Goal: Task Accomplishment & Management: Use online tool/utility

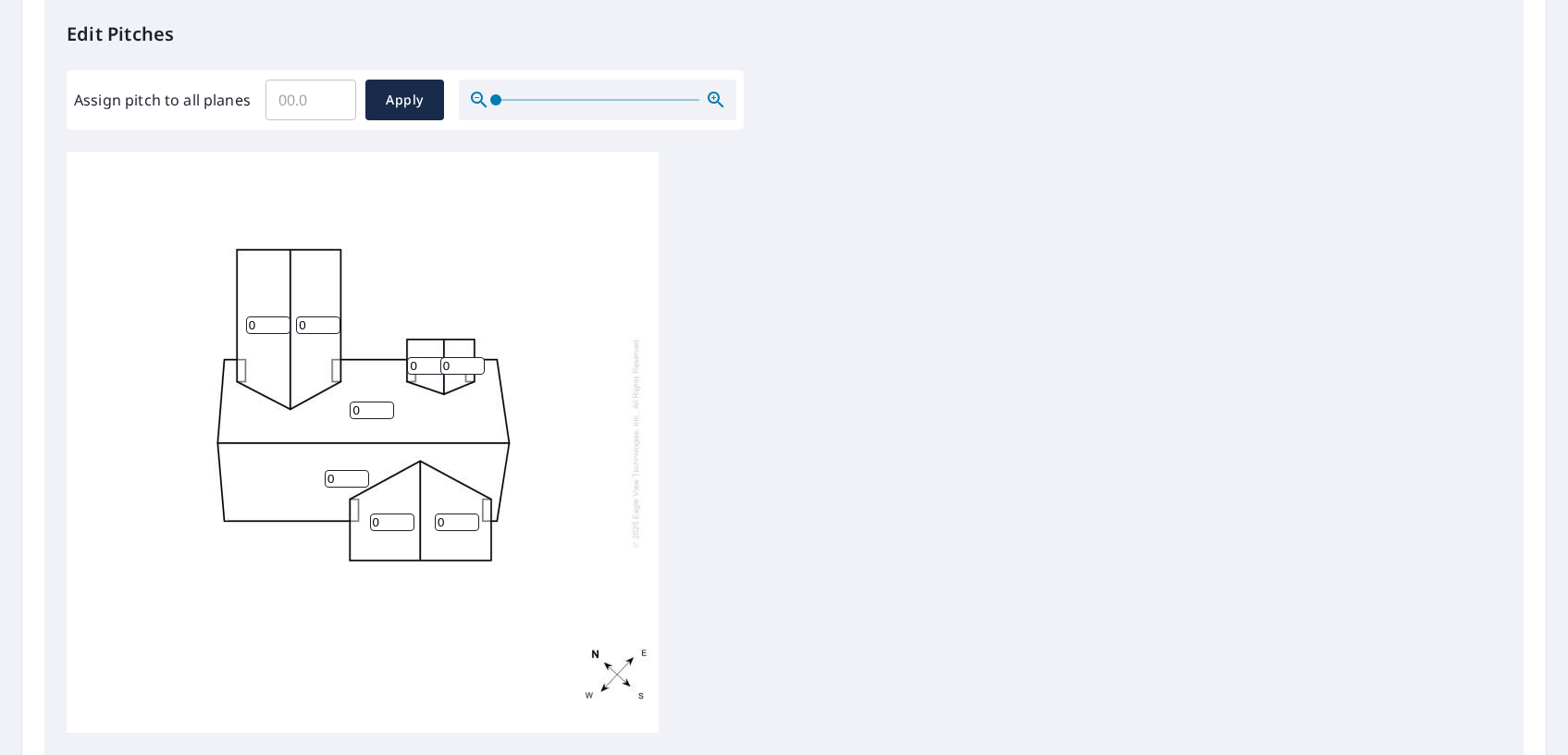
scroll to position [5, 0]
click at [264, 318] on input "0" at bounding box center [268, 321] width 44 height 18
type input "5"
click at [307, 319] on input "0" at bounding box center [318, 321] width 44 height 18
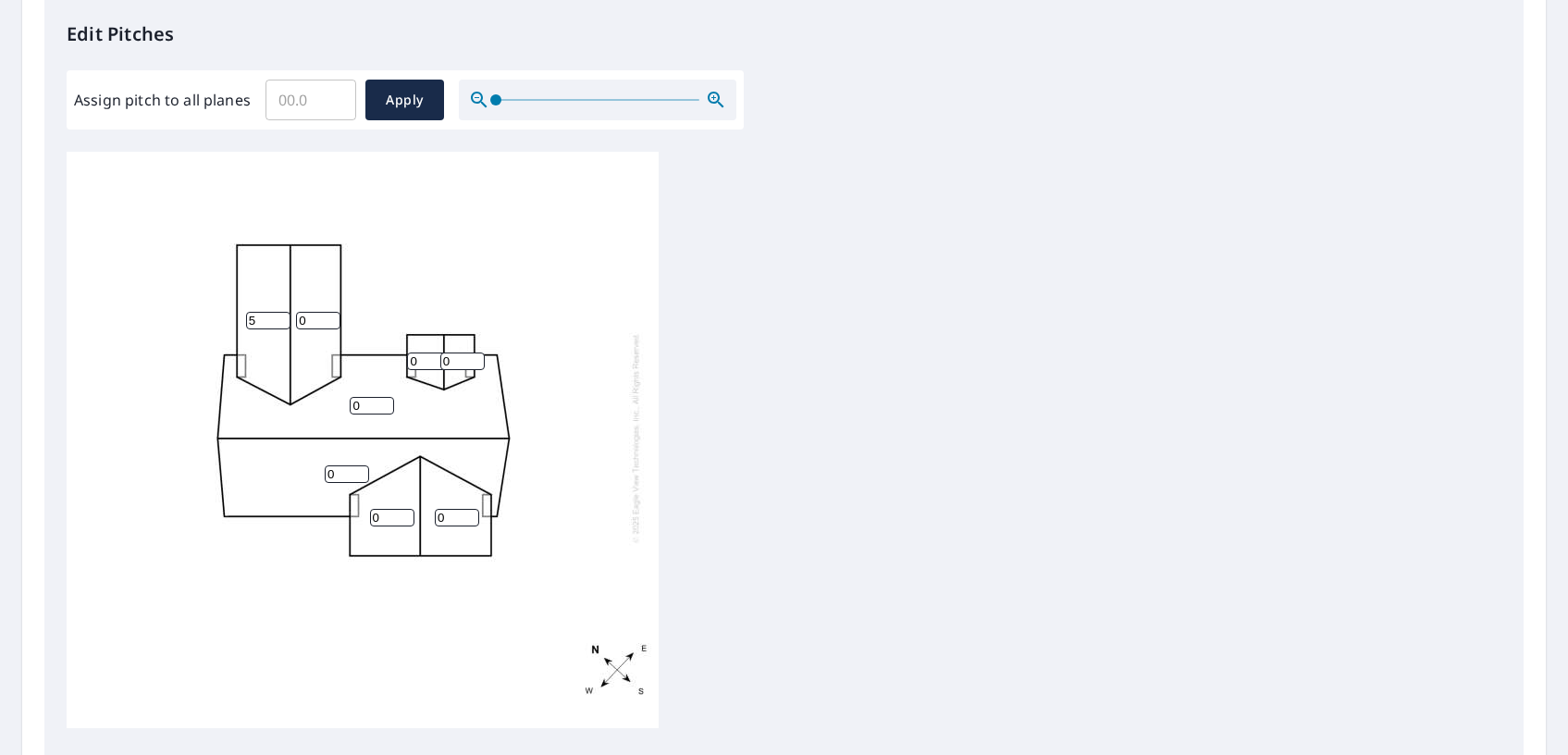
click at [307, 319] on input "0" at bounding box center [318, 321] width 44 height 18
type input "5"
click at [426, 361] on input "0" at bounding box center [428, 361] width 44 height 18
type input "5"
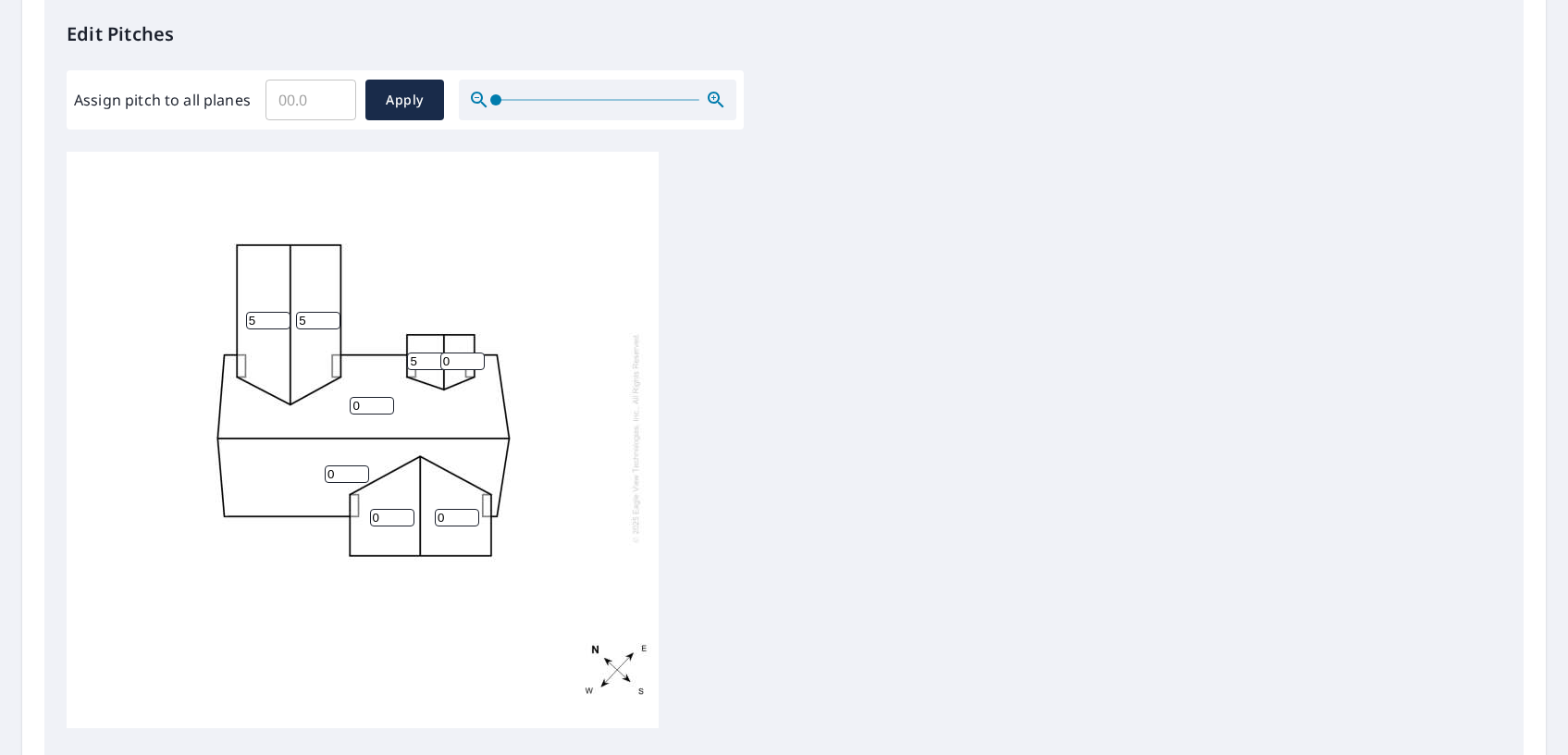
click at [454, 359] on input "0" at bounding box center [462, 361] width 44 height 18
type input "5"
click at [371, 409] on input "0" at bounding box center [371, 406] width 44 height 18
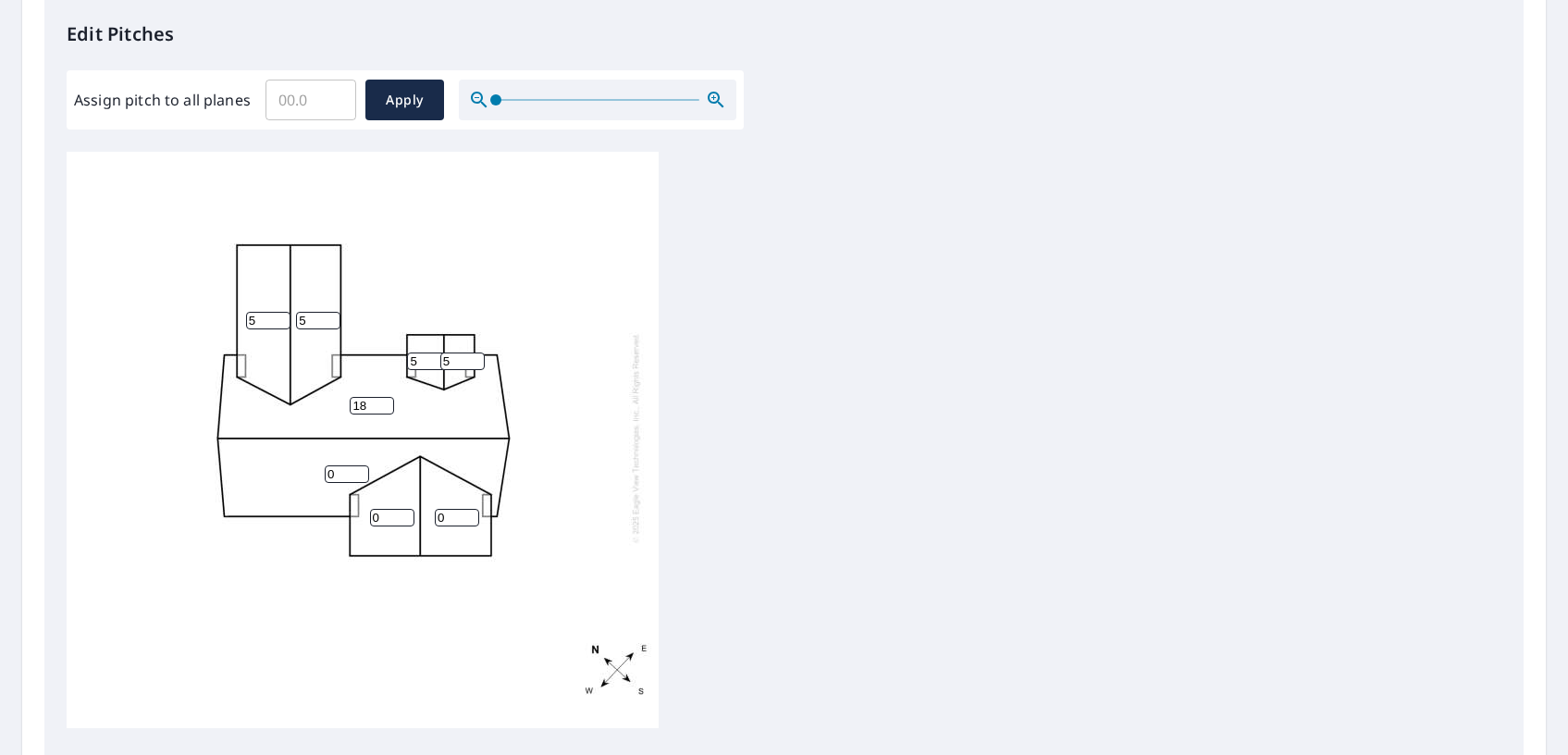
type input "18"
click at [344, 474] on input "0" at bounding box center [346, 474] width 44 height 18
type input "18"
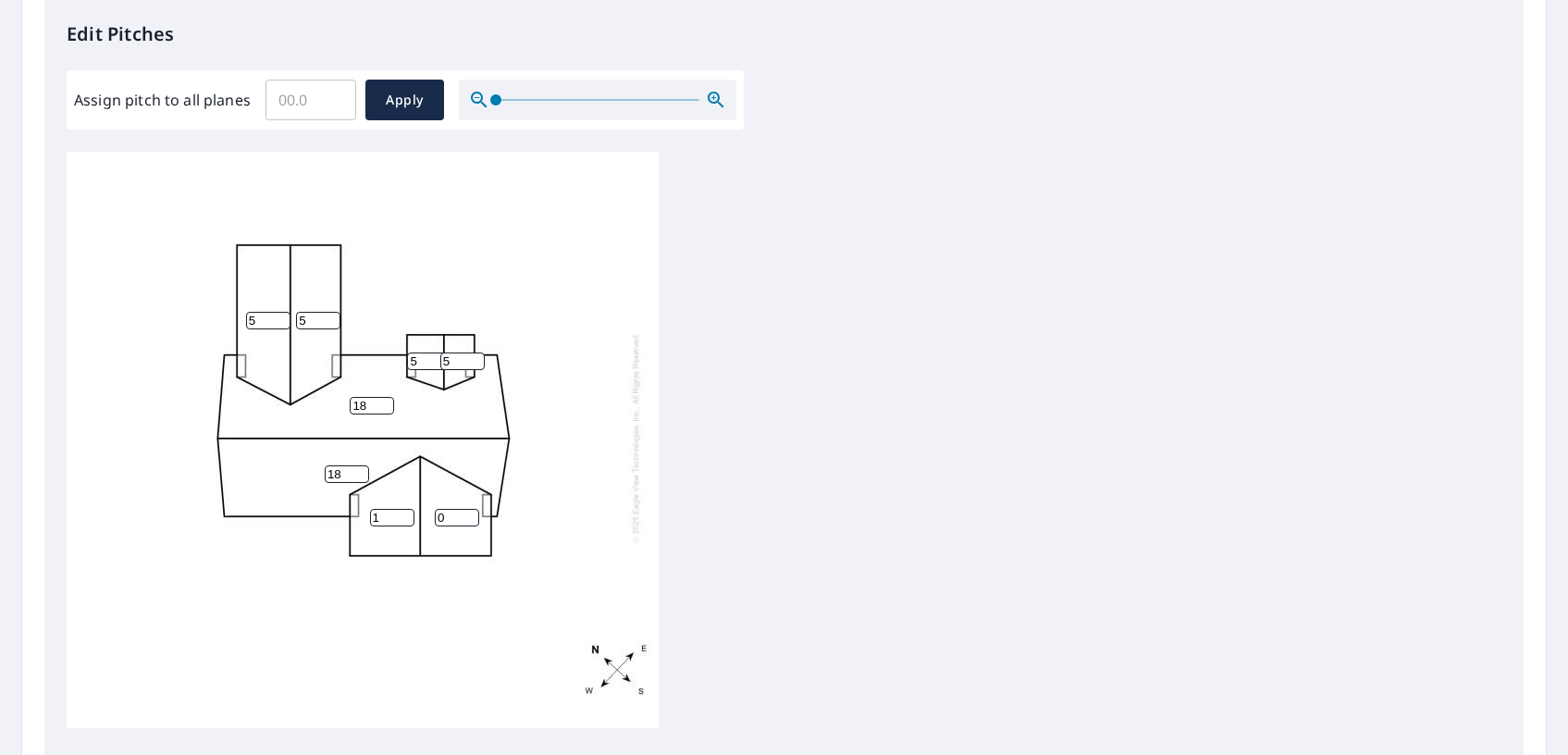
click at [396, 518] on input "1" at bounding box center [392, 518] width 44 height 18
type input "2"
click at [396, 518] on input "2" at bounding box center [392, 518] width 44 height 18
type input "18"
click at [387, 517] on input "2" at bounding box center [392, 518] width 44 height 18
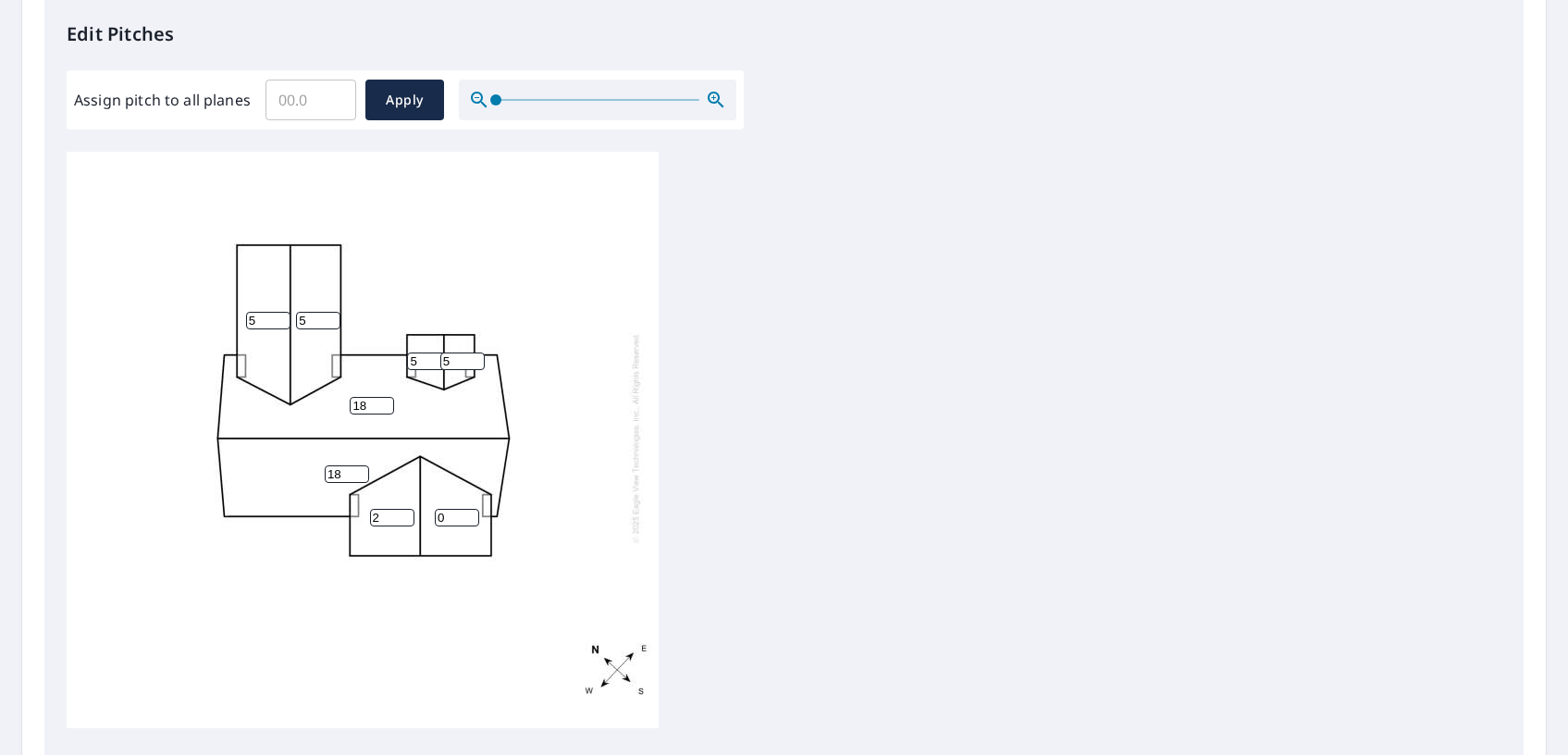
click at [387, 517] on input "2" at bounding box center [392, 518] width 44 height 18
type input "8"
click at [448, 520] on input "0" at bounding box center [457, 518] width 44 height 18
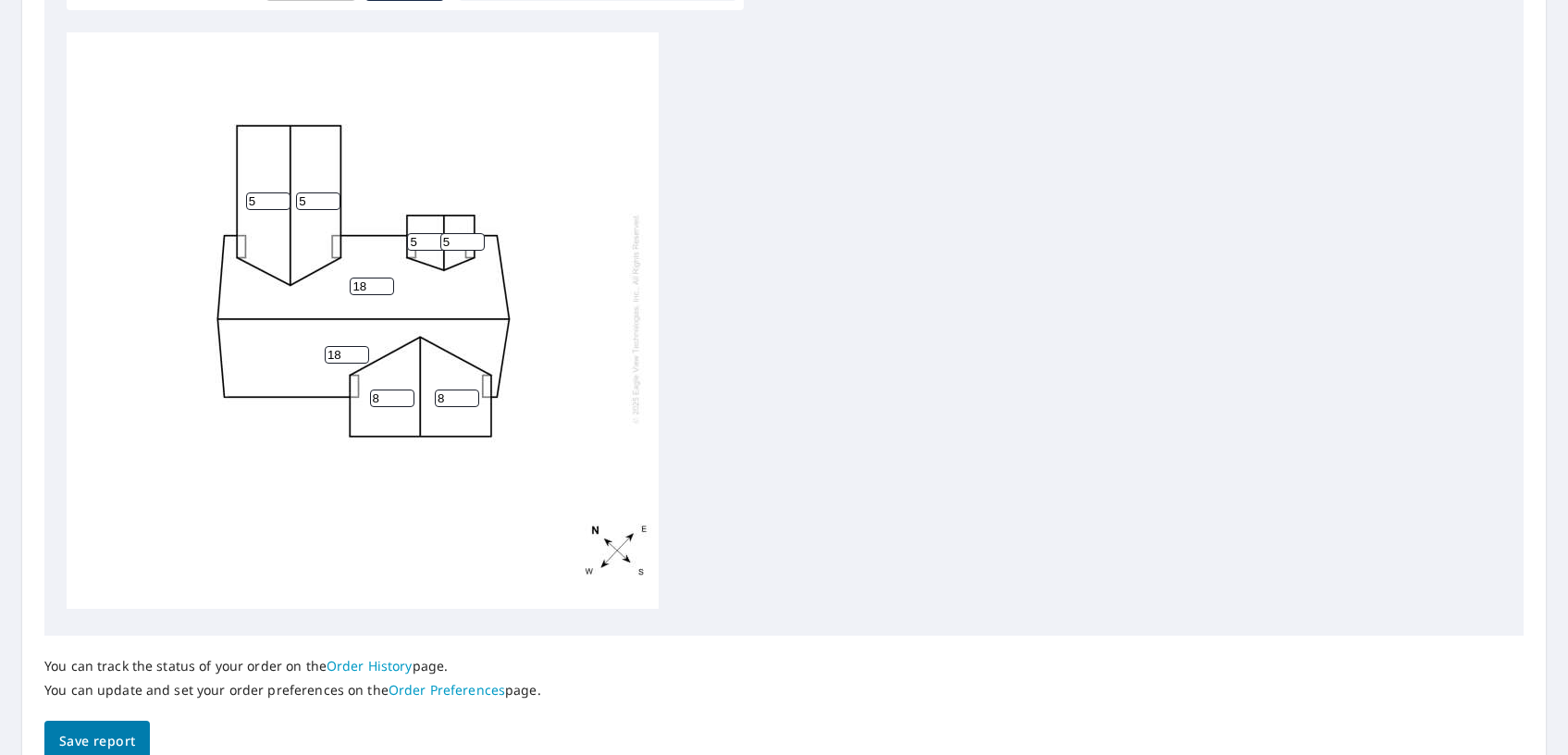
scroll to position [710, 0]
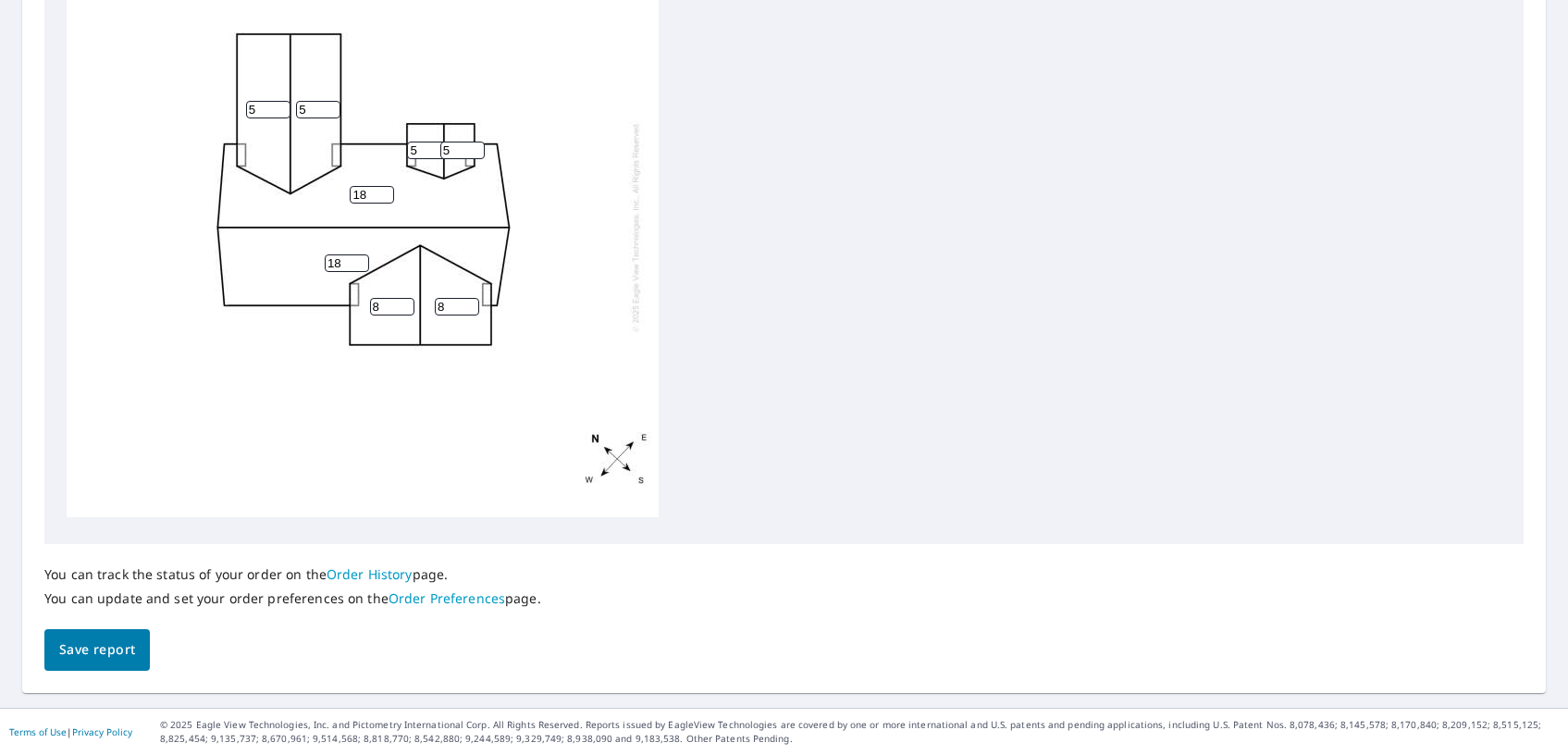
type input "8"
click at [97, 652] on span "Save report" at bounding box center [96, 649] width 76 height 23
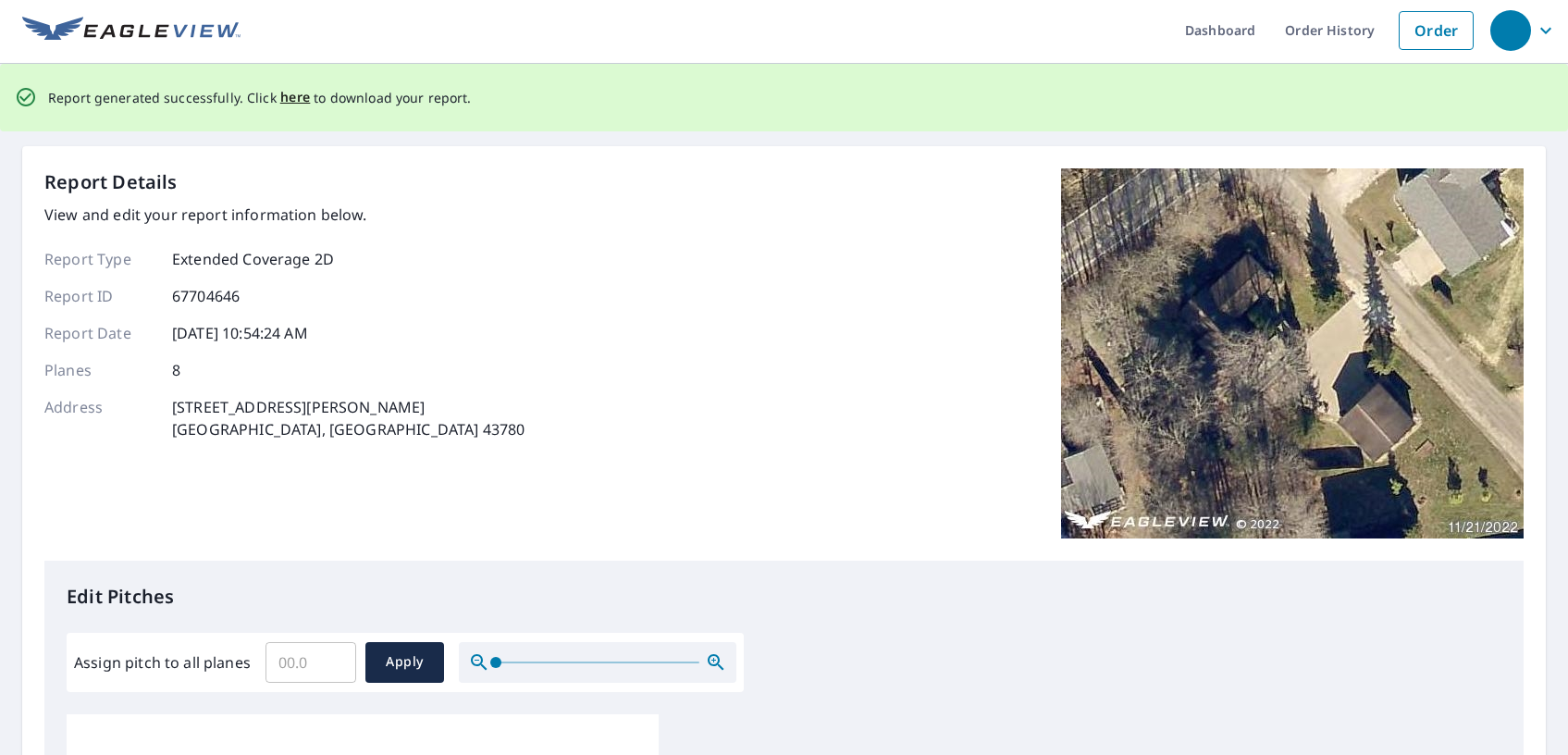
scroll to position [0, 0]
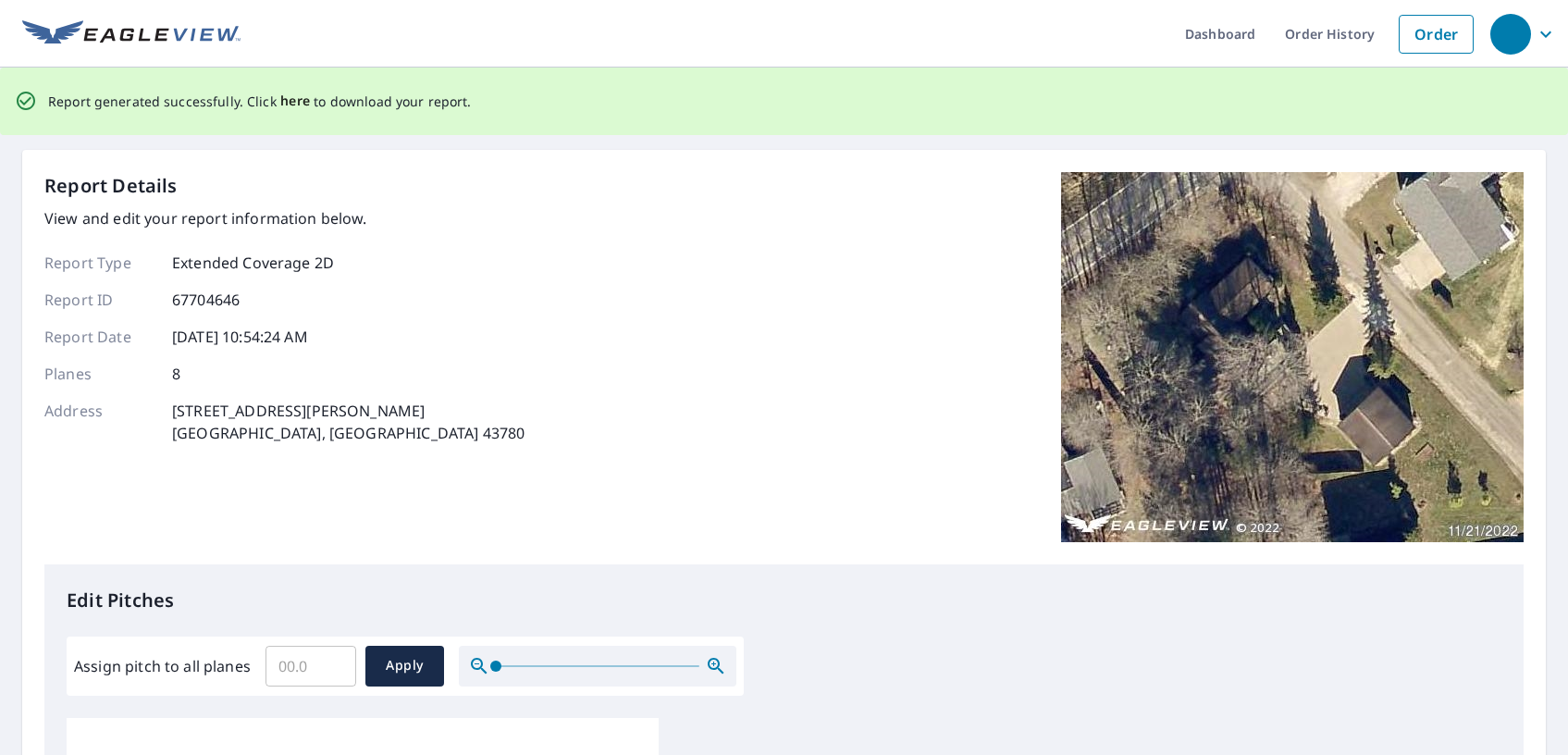
click at [288, 99] on span "here" at bounding box center [295, 100] width 31 height 23
